Goal: Task Accomplishment & Management: Use online tool/utility

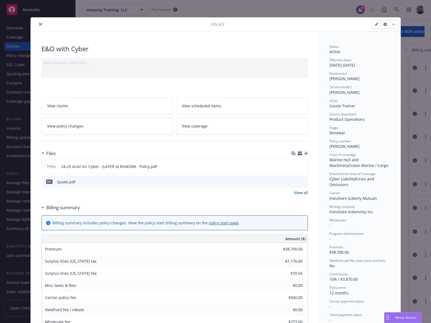
click at [274, 126] on link "View coverage" at bounding box center [242, 125] width 132 height 17
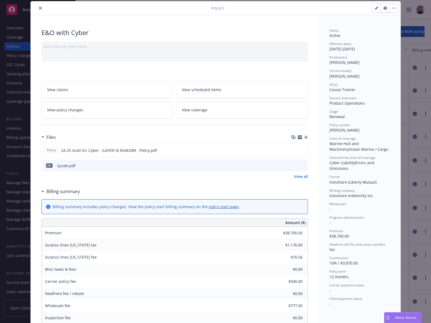
scroll to position [105, 0]
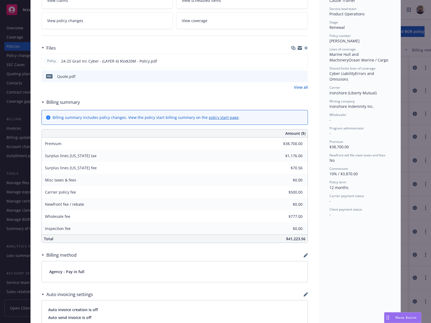
click at [246, 21] on link "View coverage" at bounding box center [242, 20] width 132 height 17
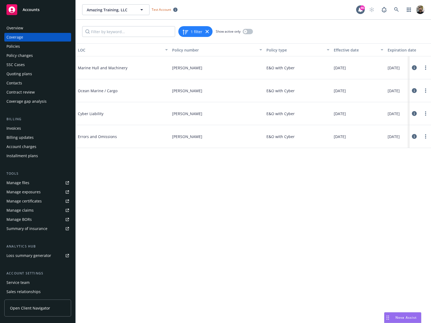
click at [412, 113] on icon at bounding box center [414, 113] width 5 height 5
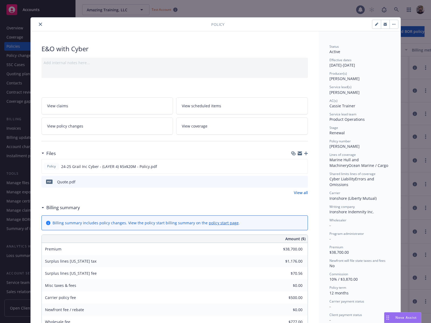
scroll to position [16, 0]
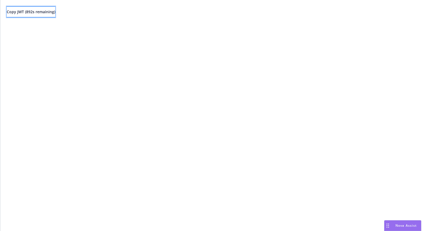
click at [45, 12] on span "Copy JWT ( 892 s remaining)" at bounding box center [31, 11] width 49 height 5
click at [42, 16] on button "Copy JWT ( 803 s remaining)" at bounding box center [31, 11] width 49 height 11
click at [50, 11] on span "Copy JWT ( 524 s remaining)" at bounding box center [31, 11] width 49 height 5
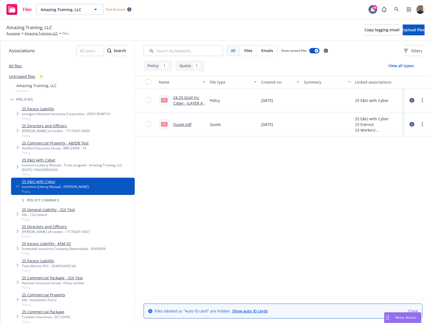
click at [413, 100] on icon at bounding box center [412, 100] width 5 height 5
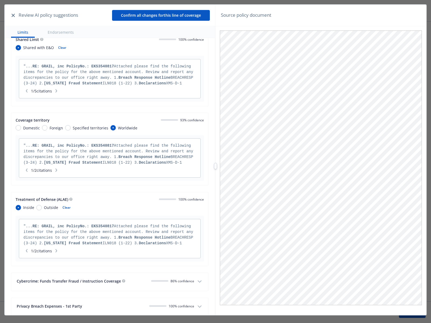
scroll to position [415, 0]
